Goal: Transaction & Acquisition: Obtain resource

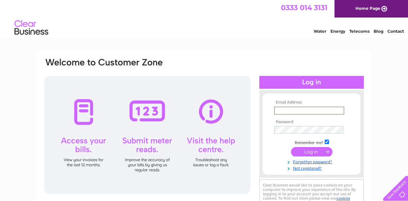
click at [286, 109] on input "text" at bounding box center [309, 111] width 70 height 8
type input "bruntonbutchers@yahoo.com"
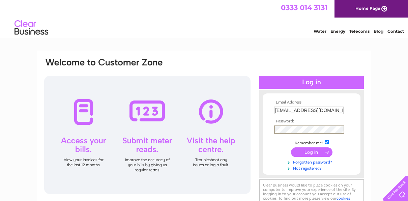
click at [310, 151] on input "submit" at bounding box center [312, 151] width 42 height 9
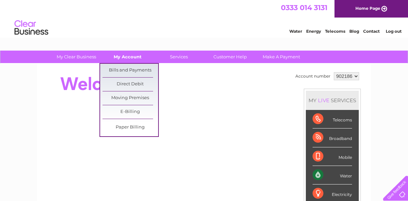
click at [124, 60] on link "My Account" at bounding box center [128, 57] width 56 height 12
drag, startPoint x: 124, startPoint y: 60, endPoint x: 122, endPoint y: 72, distance: 12.0
click at [122, 63] on li "My Account Bills and Payments Direct Debit Moving Premises E-Billing Paper Bill…" at bounding box center [125, 57] width 51 height 12
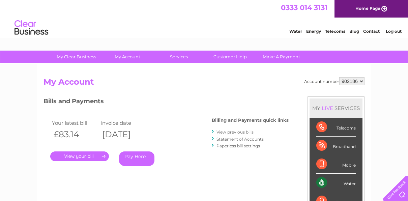
click at [78, 158] on link "." at bounding box center [79, 157] width 59 height 10
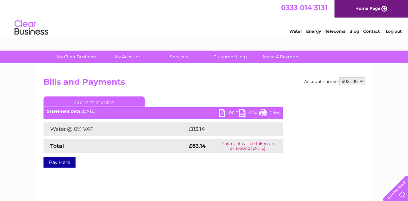
click at [222, 111] on link "PDF" at bounding box center [229, 114] width 20 height 10
click at [222, 113] on link "PDF" at bounding box center [229, 114] width 20 height 10
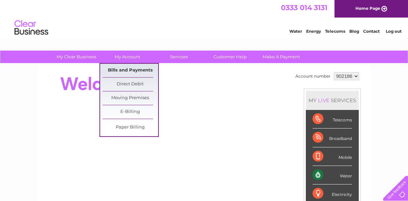
click at [127, 68] on link "Bills and Payments" at bounding box center [131, 71] width 56 height 14
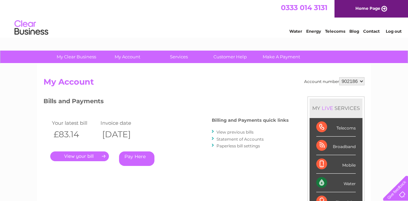
click at [79, 156] on link "." at bounding box center [79, 157] width 59 height 10
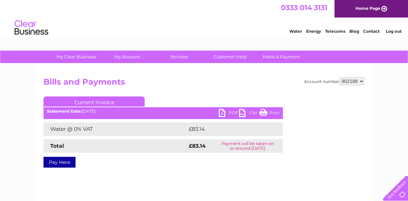
click at [222, 112] on link "PDF" at bounding box center [229, 114] width 20 height 10
